Goal: Task Accomplishment & Management: Complete application form

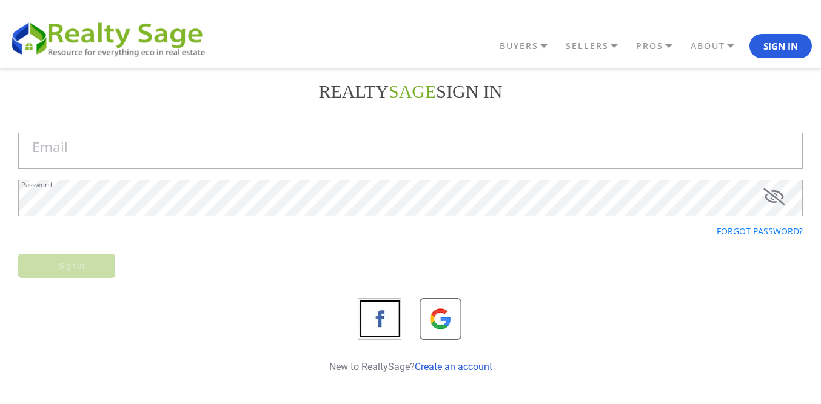
click at [441, 368] on link "Create an account" at bounding box center [454, 367] width 78 height 12
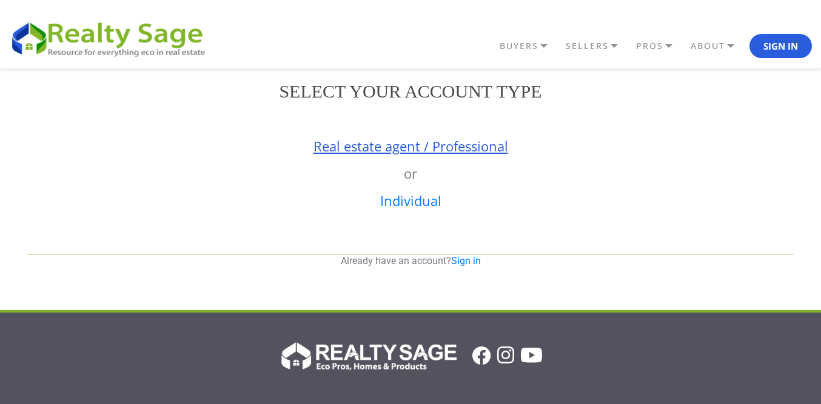
click at [389, 144] on link "Real estate agent / Professional" at bounding box center [411, 146] width 195 height 18
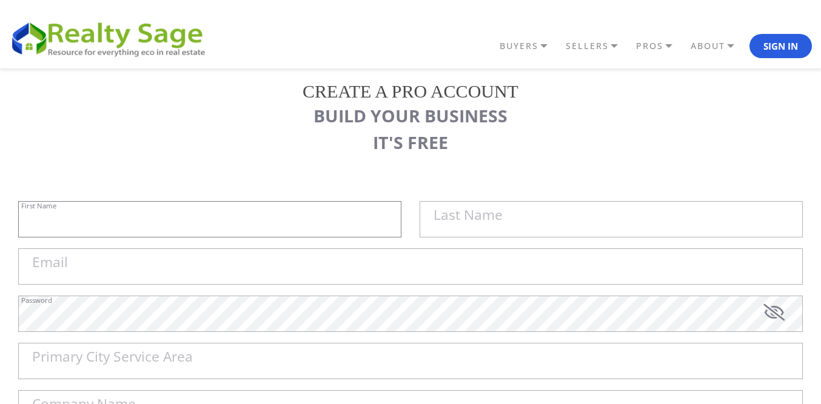
click at [239, 216] on input "First Name" at bounding box center [209, 219] width 383 height 36
paste input "Sell My House Fast [US_STATE][GEOGRAPHIC_DATA] | As Is Cash Home Buyers Indepen…"
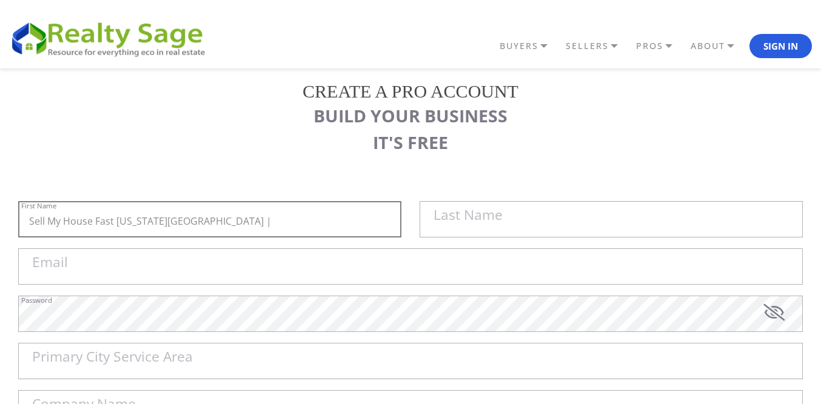
type input "Sell My House Fast [US_STATE][GEOGRAPHIC_DATA] |"
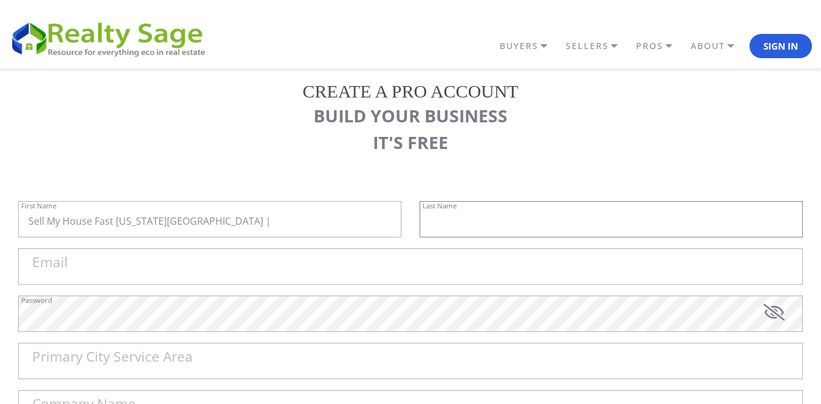
paste input "As Is Cash Home Buyers Independence"
type input "As Is Cash Home Buyers Independence"
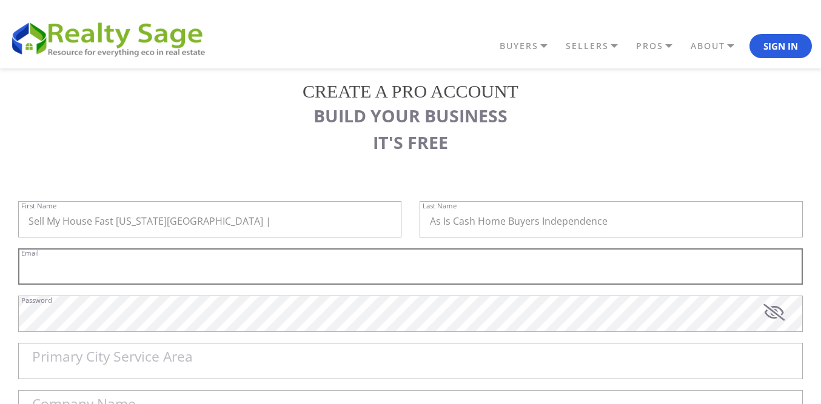
paste input "[EMAIL_ADDRESS][DOMAIN_NAME]"
type input "[EMAIL_ADDRESS][DOMAIN_NAME]"
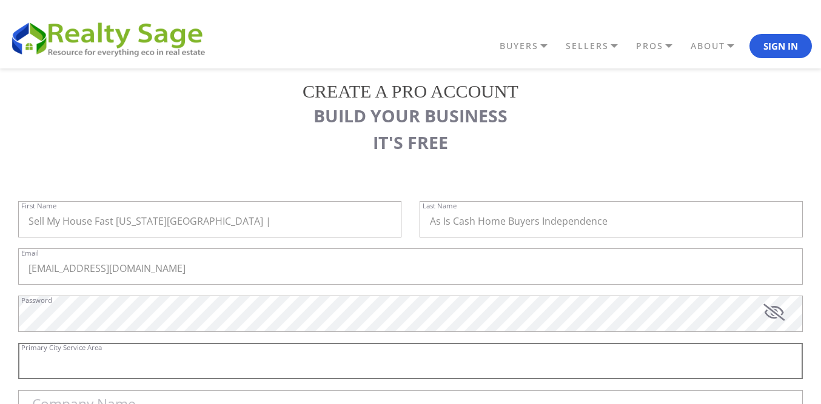
paste input "Independence"
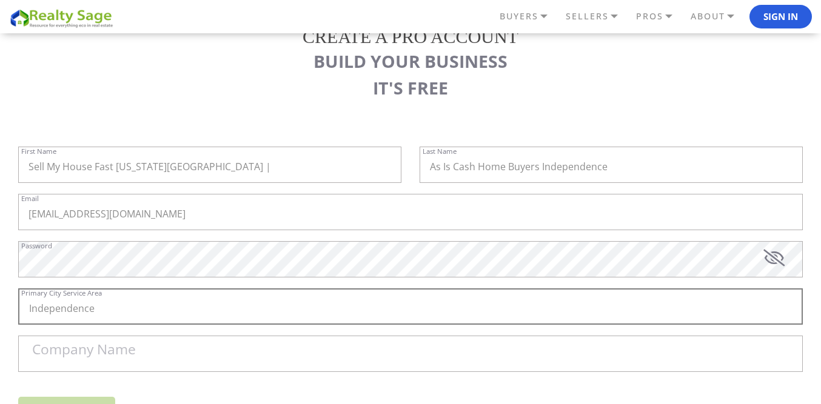
scroll to position [121, 0]
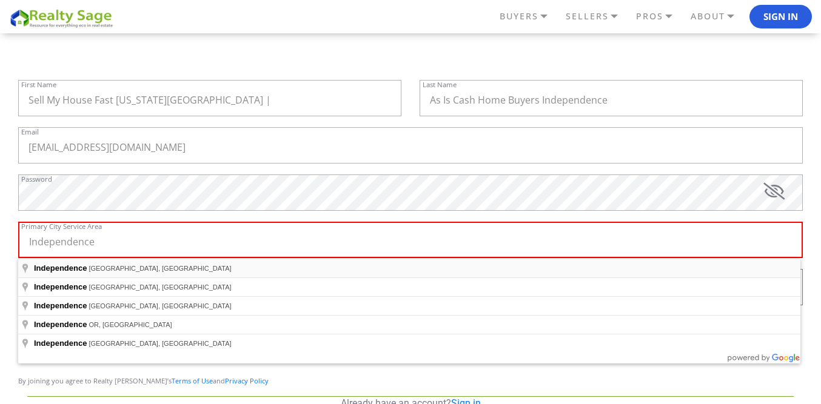
type input "[GEOGRAPHIC_DATA], [GEOGRAPHIC_DATA], [GEOGRAPHIC_DATA]"
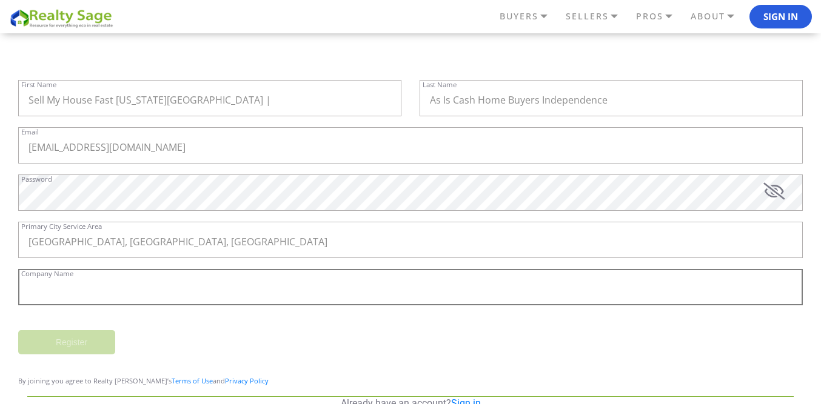
paste input "Sell My House Fast [US_STATE][GEOGRAPHIC_DATA] | As Is Cash Home Buyers Indepen…"
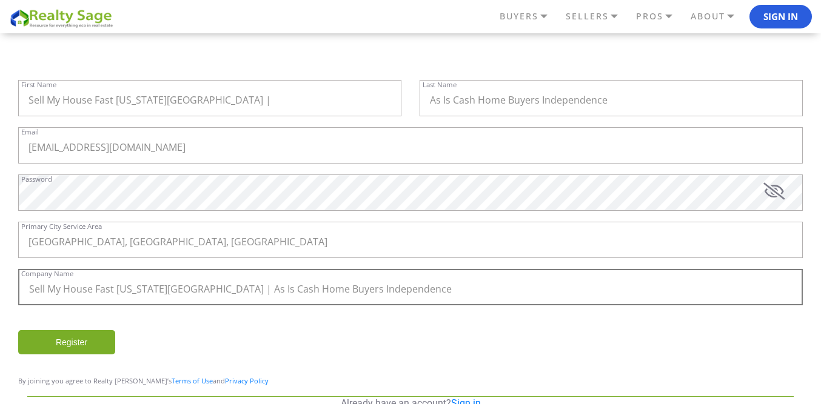
type input "Sell My House Fast [US_STATE][GEOGRAPHIC_DATA] | As Is Cash Home Buyers Indepen…"
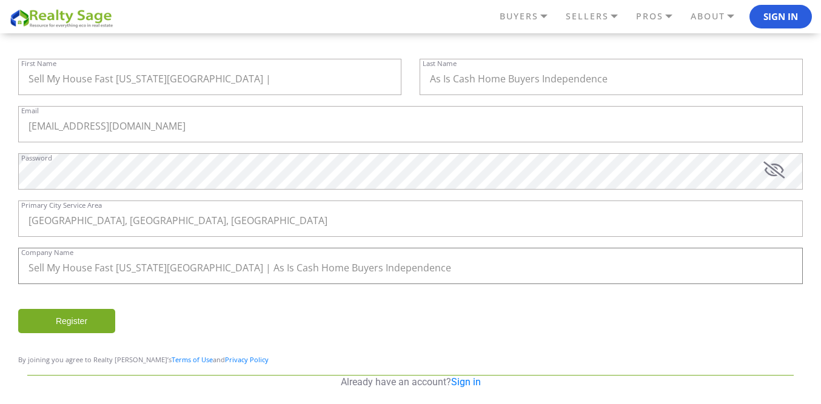
scroll to position [144, 0]
click at [82, 317] on input "Register" at bounding box center [66, 320] width 97 height 24
